Goal: Transaction & Acquisition: Subscribe to service/newsletter

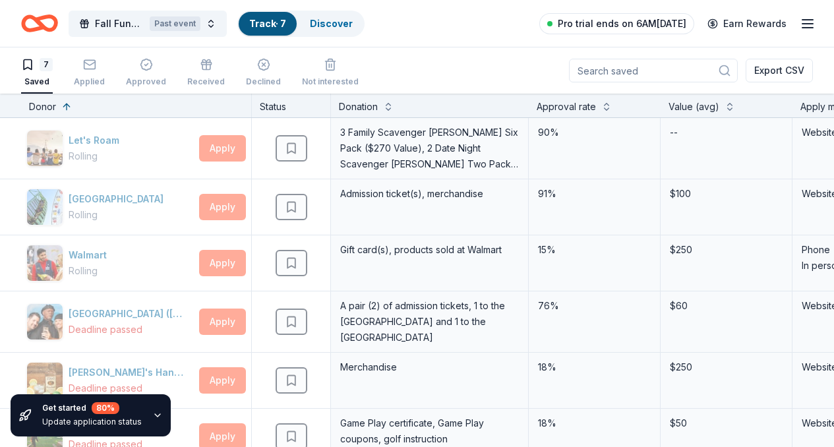
click at [612, 24] on span "Pro trial ends on 6AM[DATE]" at bounding box center [622, 24] width 129 height 16
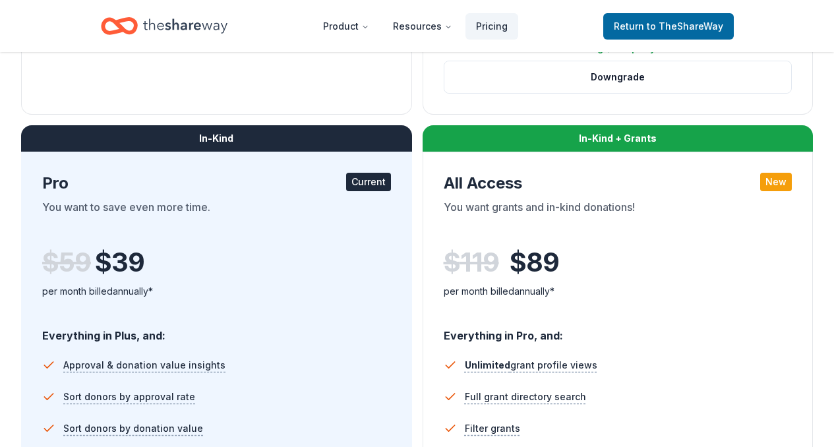
scroll to position [634, 0]
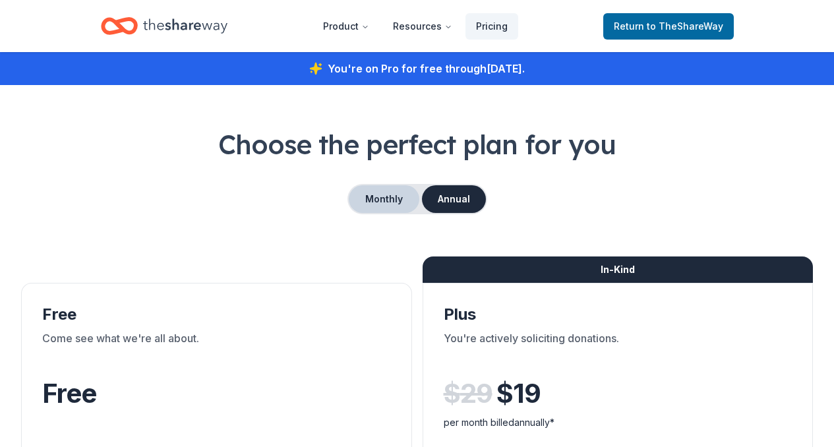
click at [395, 198] on button "Monthly" at bounding box center [384, 199] width 71 height 28
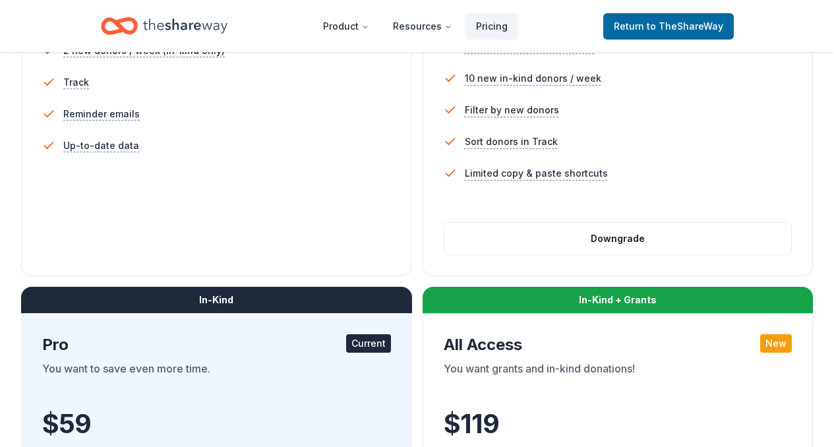
scroll to position [487, 0]
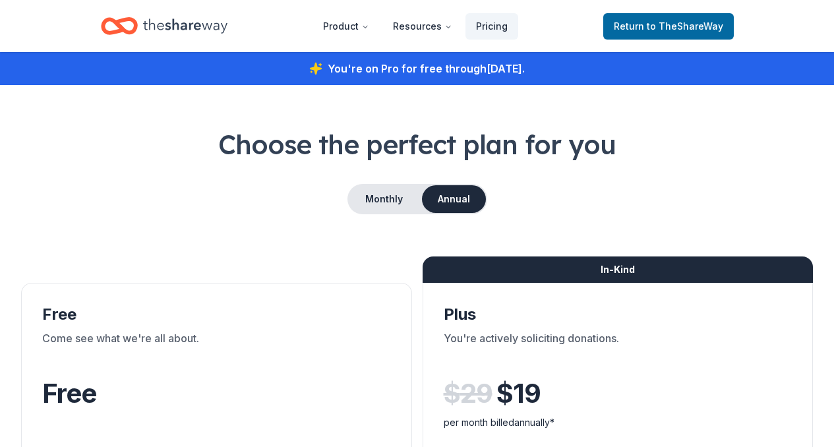
scroll to position [487, 0]
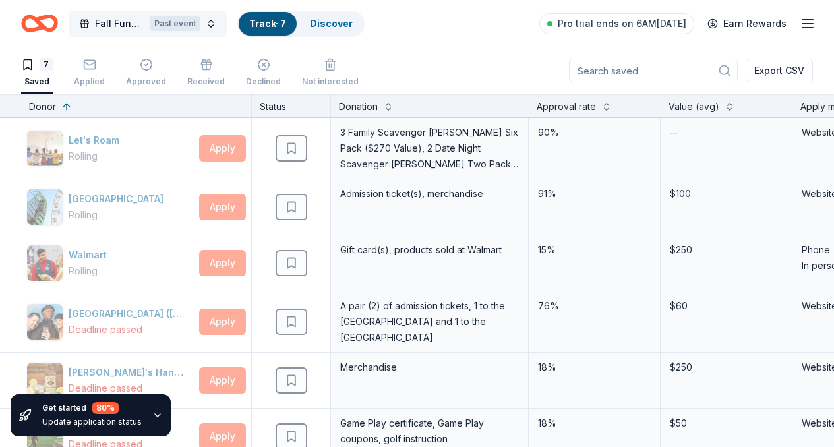
click at [119, 23] on span "Fall Fundraiser" at bounding box center [119, 24] width 49 height 16
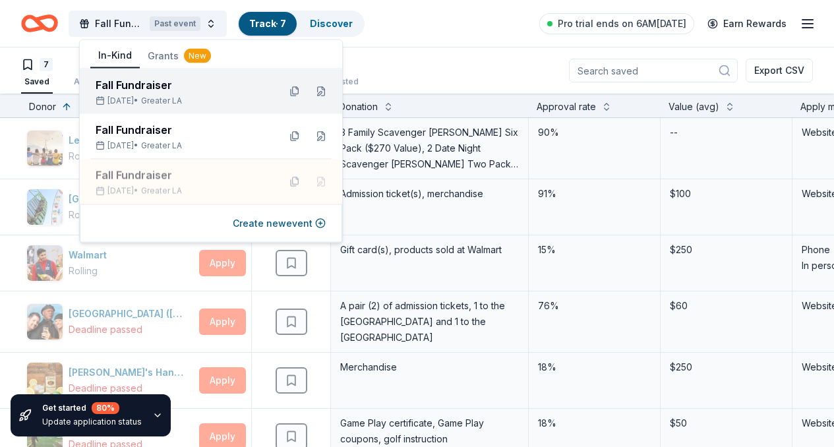
click at [133, 87] on div "Fall Fundraiser" at bounding box center [182, 85] width 173 height 16
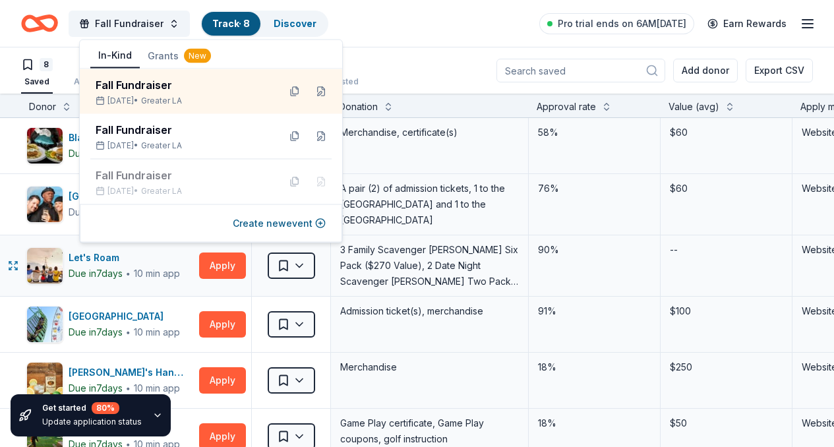
click at [608, 278] on div "90%" at bounding box center [595, 265] width 132 height 61
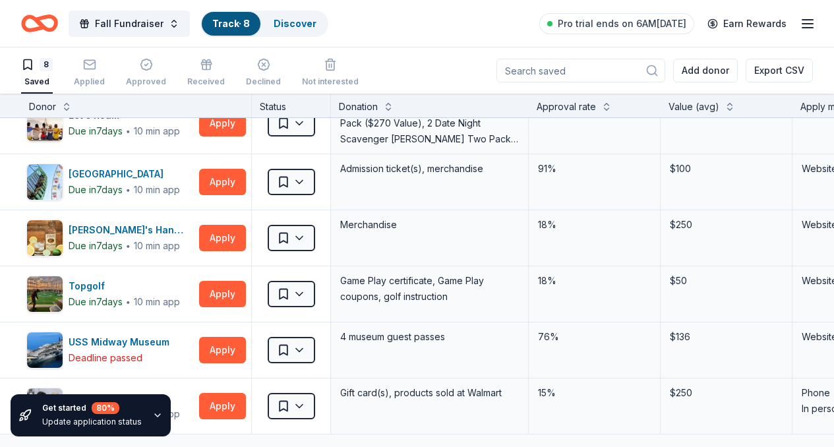
scroll to position [148, 0]
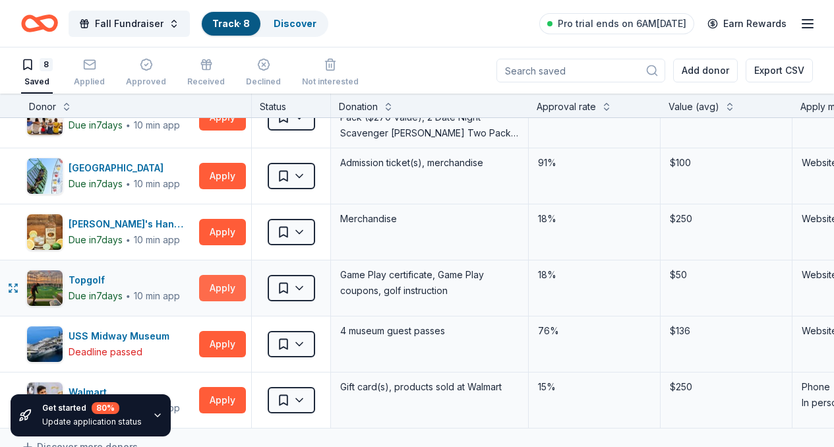
click at [222, 285] on button "Apply" at bounding box center [222, 288] width 47 height 26
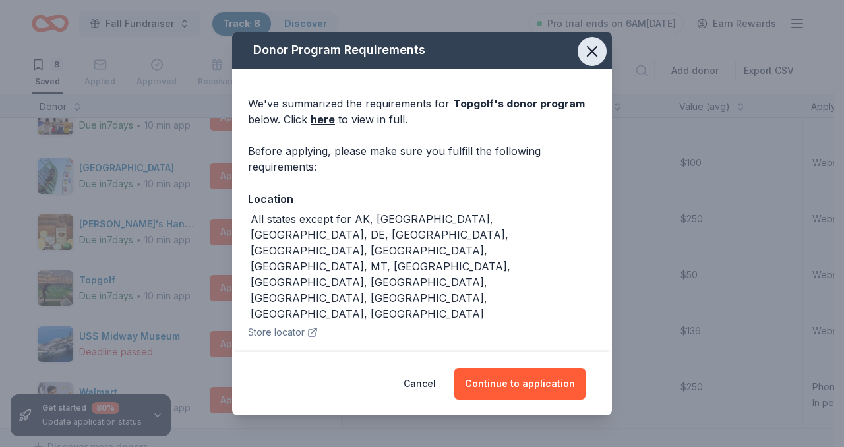
click at [583, 46] on icon "button" at bounding box center [592, 51] width 18 height 18
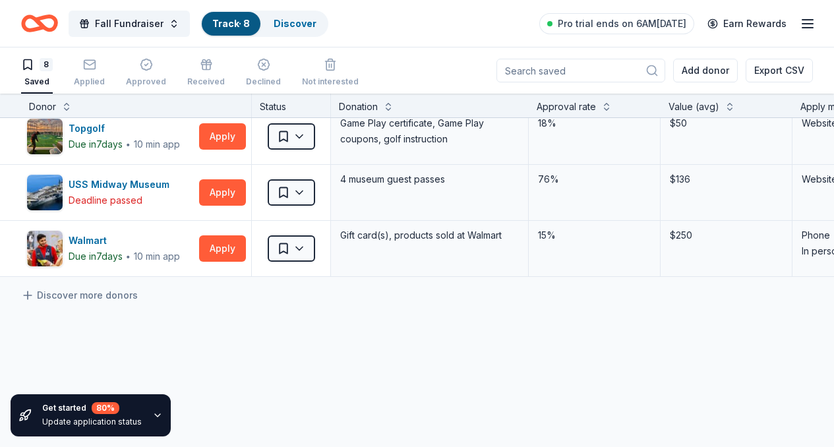
scroll to position [301, 0]
click at [122, 295] on link "Discover more donors" at bounding box center [79, 295] width 117 height 16
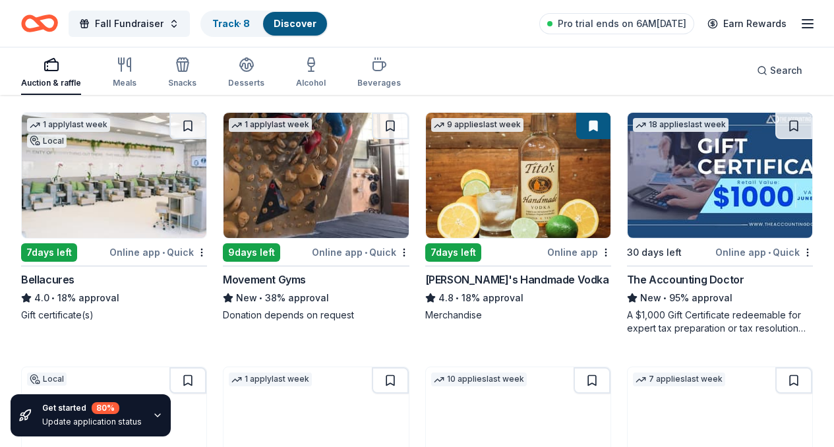
scroll to position [2198, 0]
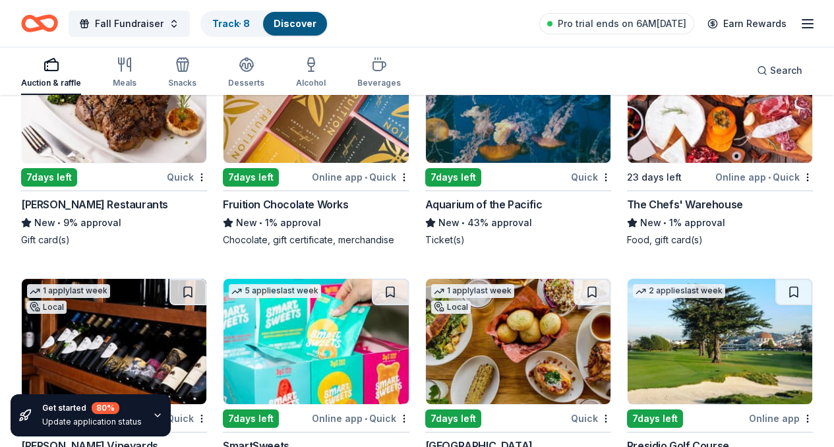
scroll to position [12893, 0]
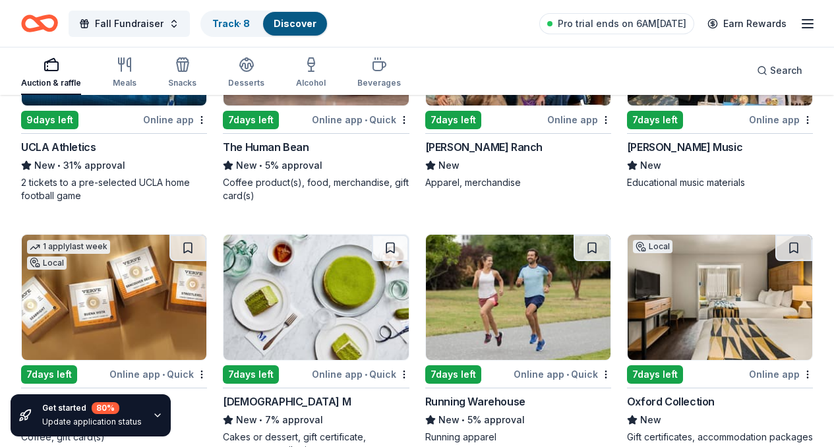
scroll to position [4311, 0]
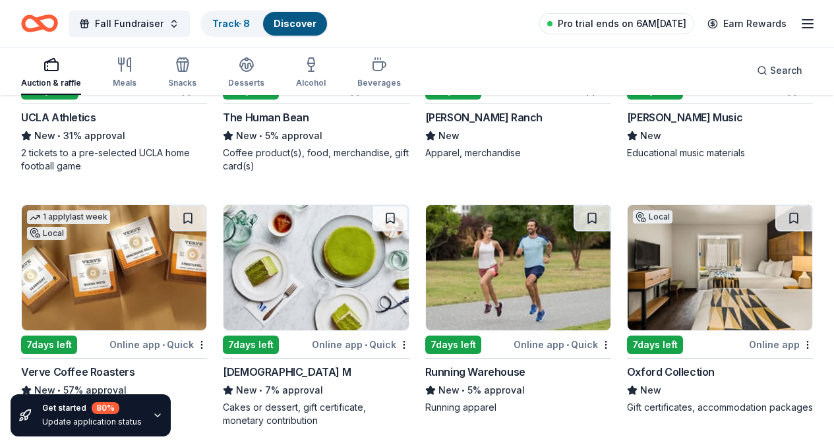
click at [671, 19] on span "Pro trial ends on 6AM, 8/29" at bounding box center [622, 24] width 129 height 16
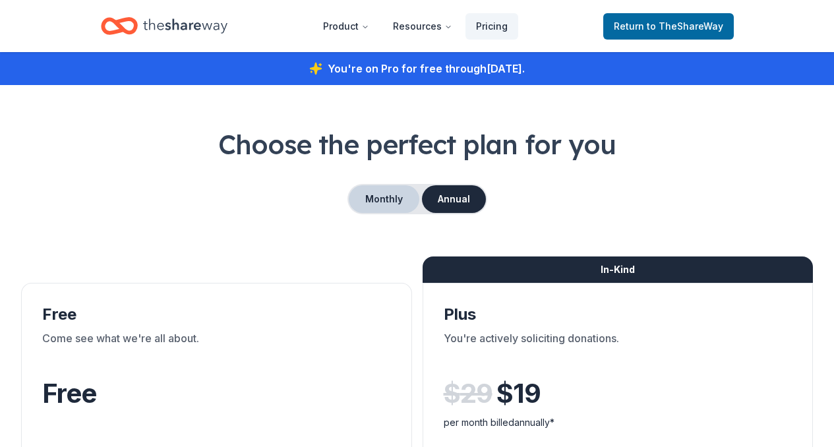
click at [395, 192] on button "Monthly" at bounding box center [384, 199] width 71 height 28
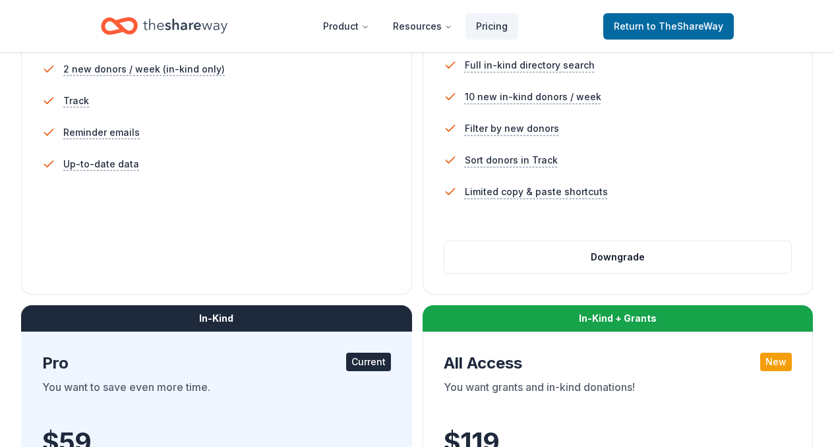
scroll to position [477, 0]
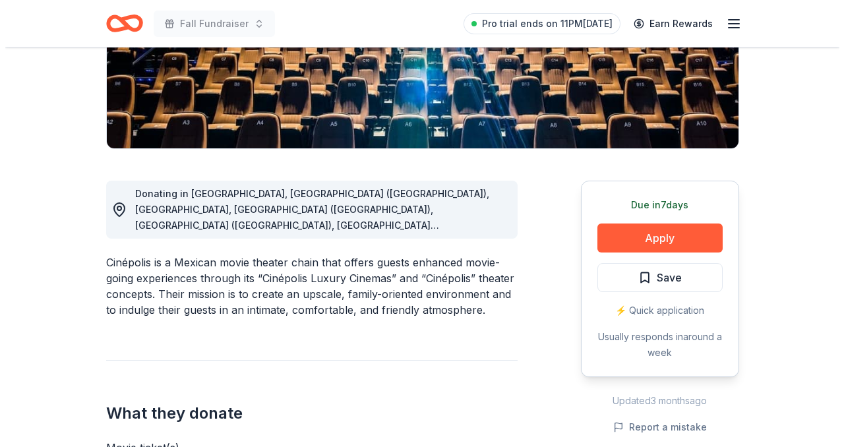
scroll to position [254, 0]
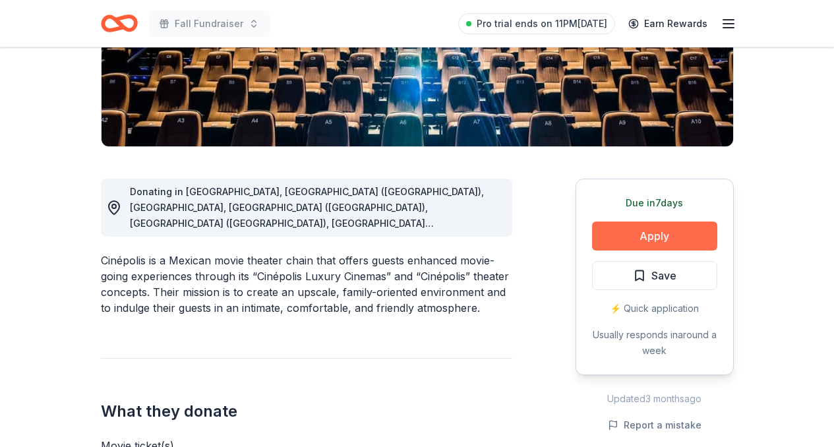
click at [674, 236] on button "Apply" at bounding box center [654, 236] width 125 height 29
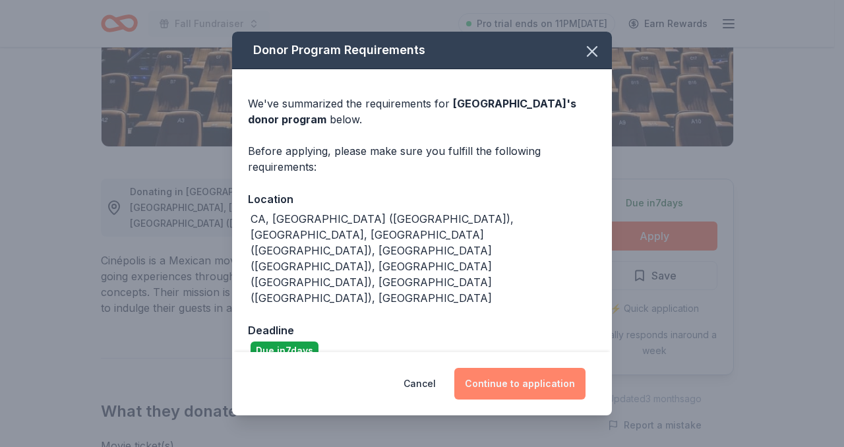
click at [544, 368] on button "Continue to application" at bounding box center [519, 384] width 131 height 32
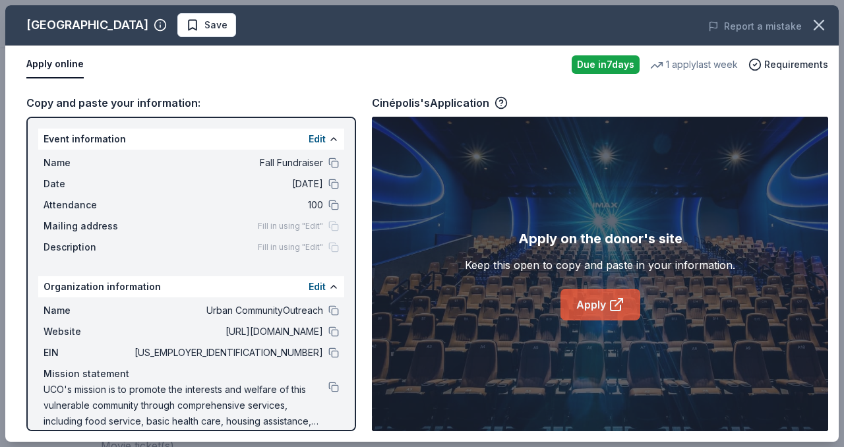
click at [595, 303] on link "Apply" at bounding box center [600, 305] width 80 height 32
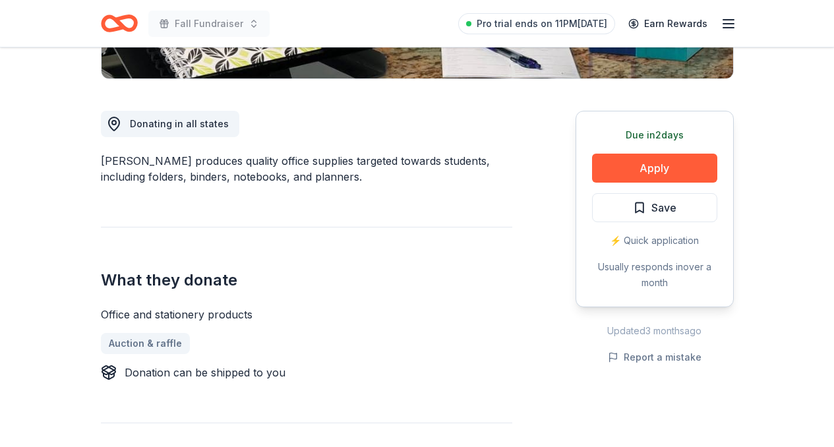
scroll to position [323, 0]
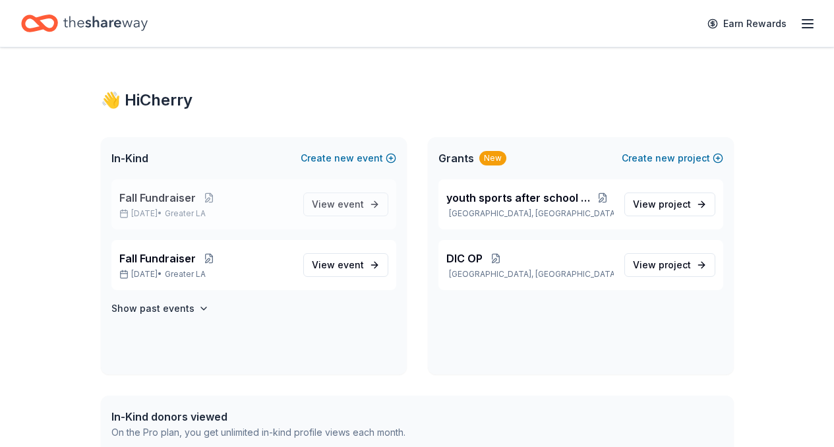
click at [191, 195] on span "Fall Fundraiser" at bounding box center [157, 198] width 76 height 16
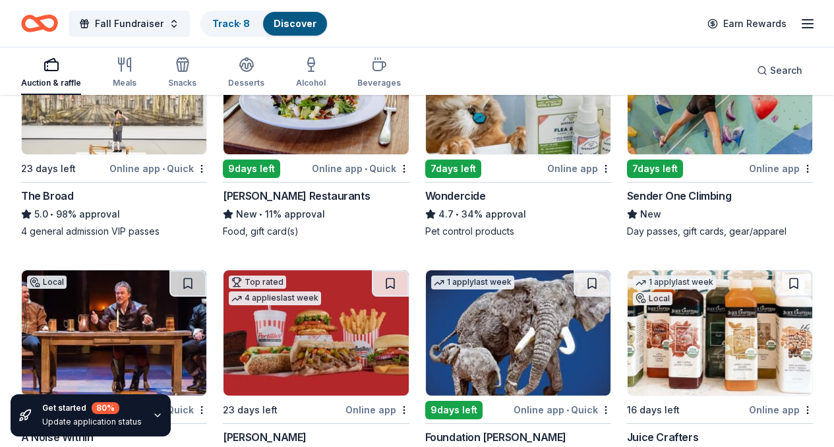
scroll to position [903, 0]
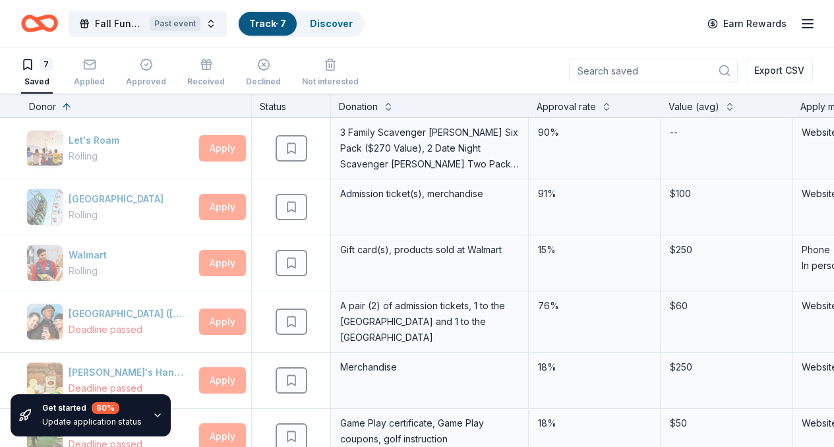
click at [428, 61] on div "7 Saved Applied Approved Received Declined Not interested Export CSV" at bounding box center [417, 70] width 792 height 46
click at [800, 24] on icon "button" at bounding box center [808, 24] width 16 height 16
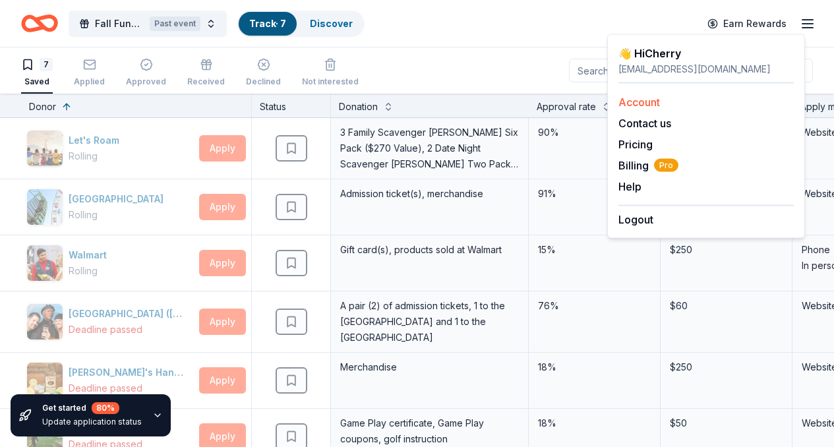
click at [643, 98] on link "Account" at bounding box center [639, 102] width 42 height 13
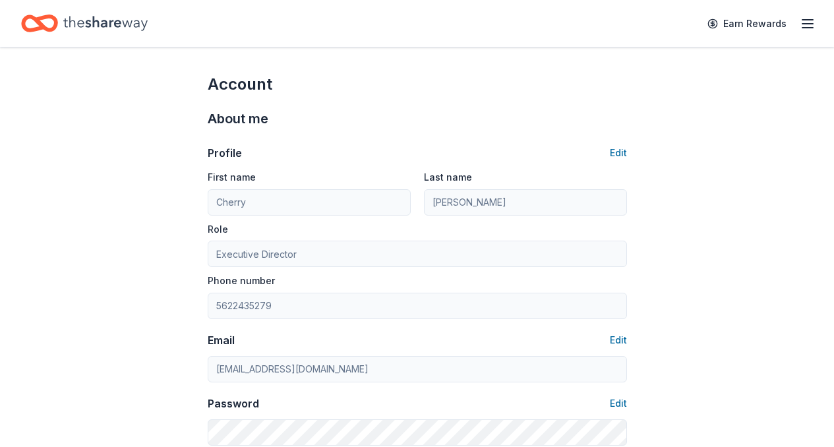
click at [800, 22] on icon "button" at bounding box center [808, 24] width 16 height 16
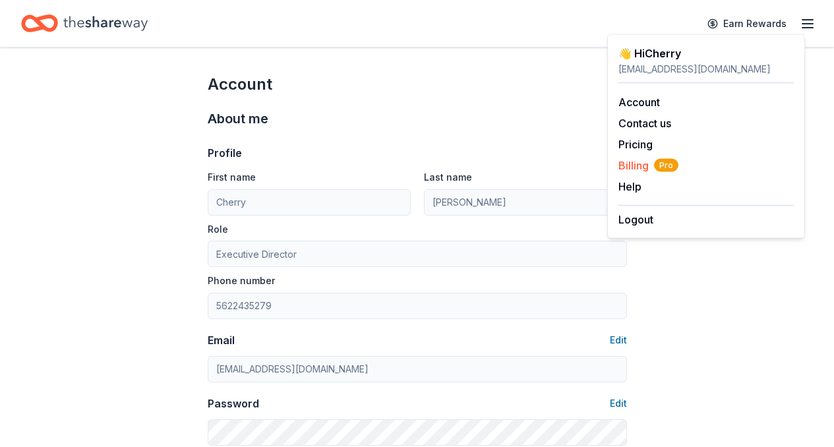
click at [649, 167] on span "Billing Pro" at bounding box center [648, 166] width 60 height 16
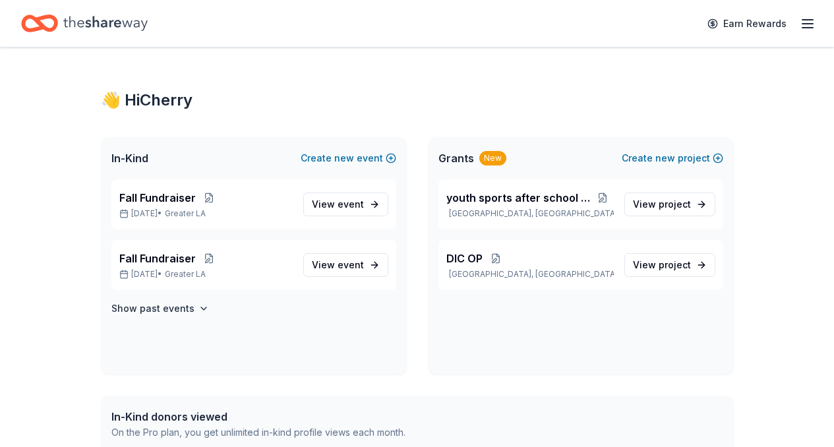
click at [800, 16] on icon "button" at bounding box center [808, 24] width 16 height 16
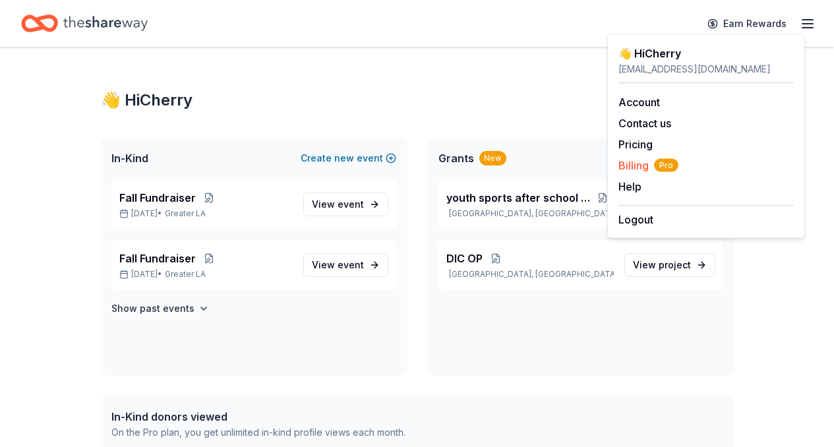
click at [639, 165] on span "Billing Pro" at bounding box center [648, 166] width 60 height 16
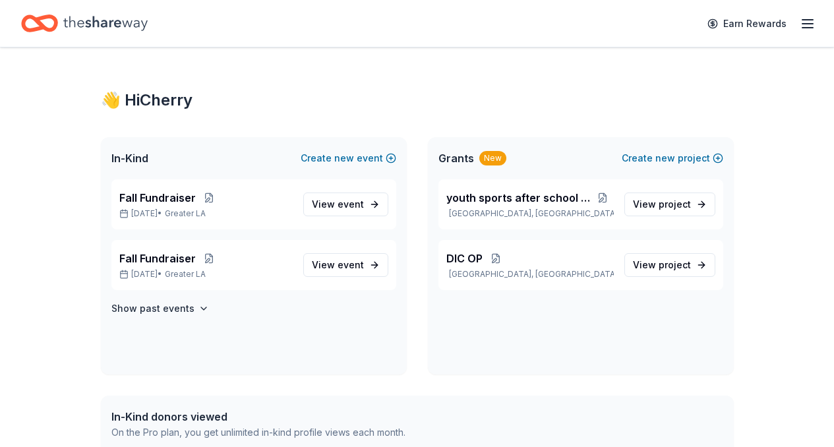
click at [800, 20] on icon "button" at bounding box center [808, 24] width 16 height 16
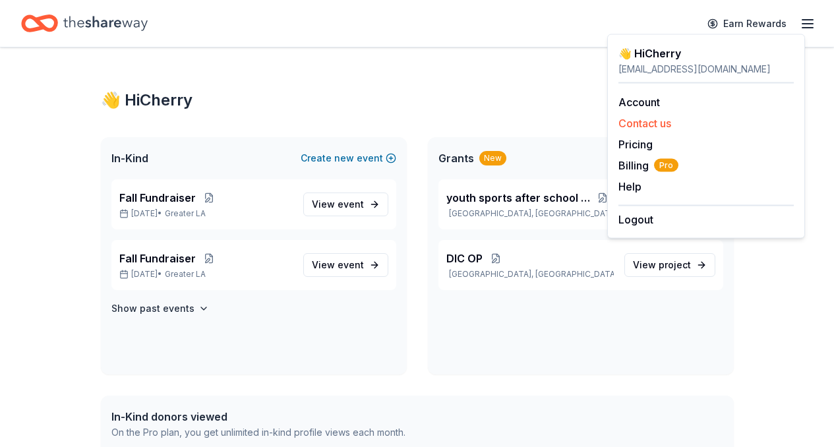
click at [661, 121] on button "Contact us" at bounding box center [644, 123] width 53 height 16
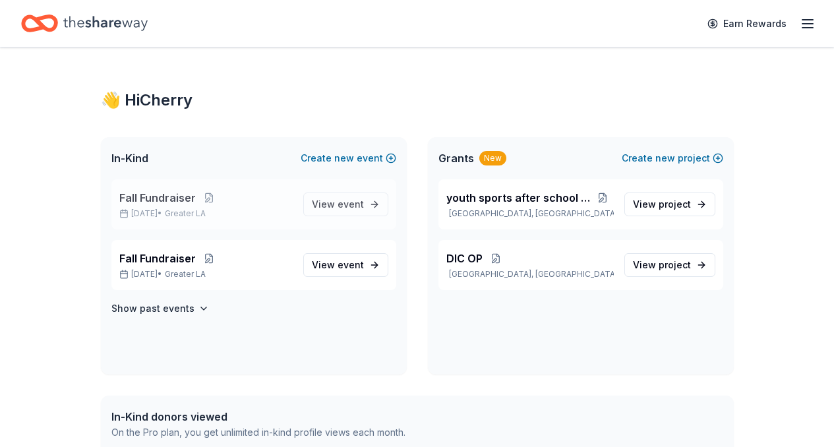
click at [181, 197] on span "Fall Fundraiser" at bounding box center [157, 198] width 76 height 16
